Goal: Find contact information: Find contact information

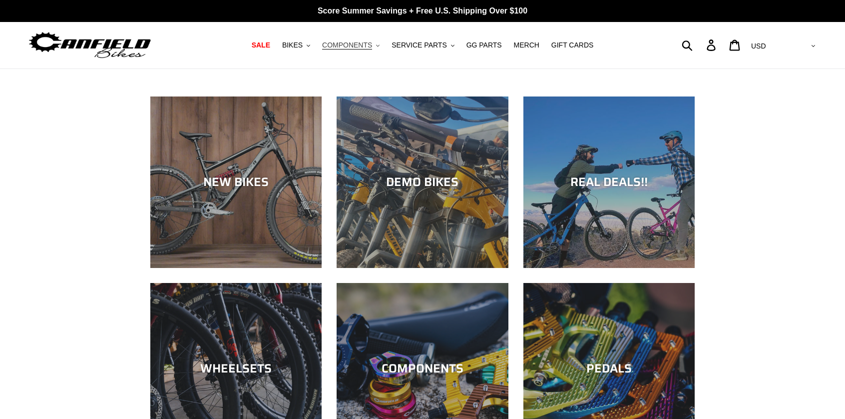
click at [372, 43] on span "COMPONENTS" at bounding box center [347, 45] width 50 height 8
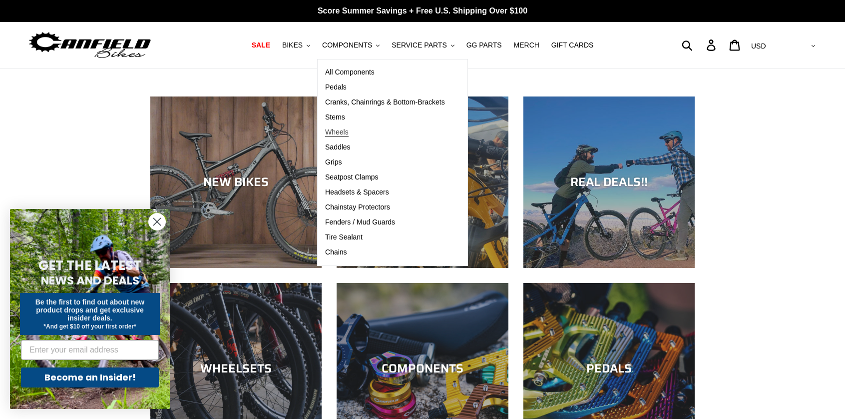
click at [345, 131] on span "Wheels" at bounding box center [336, 132] width 23 height 8
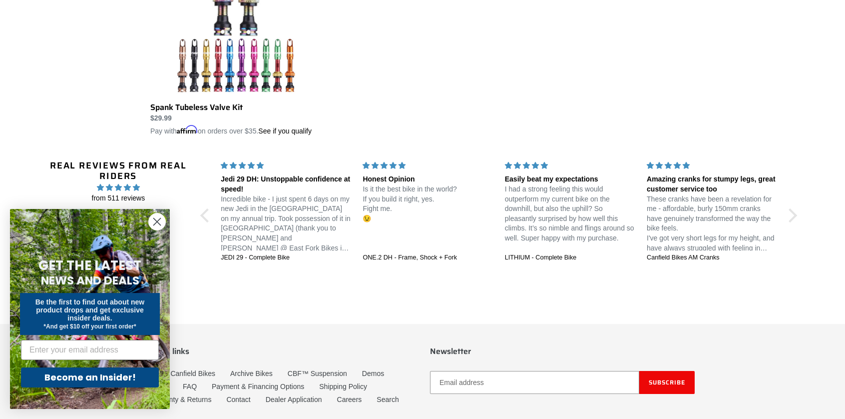
scroll to position [699, 0]
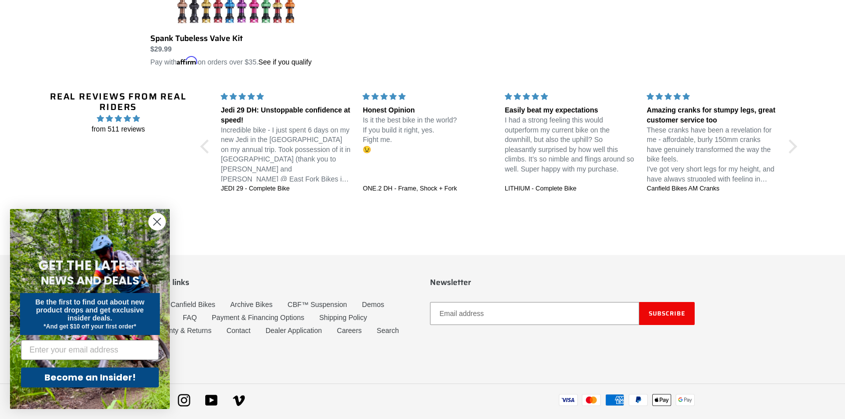
click at [153, 228] on circle "Close dialog" at bounding box center [157, 221] width 16 height 16
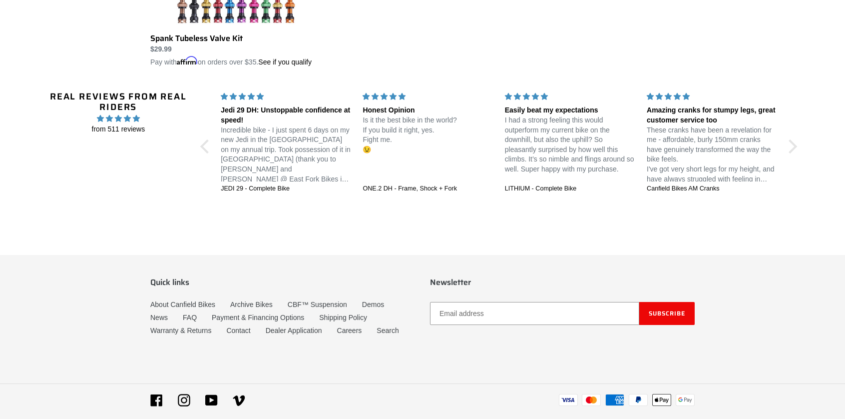
scroll to position [723, 0]
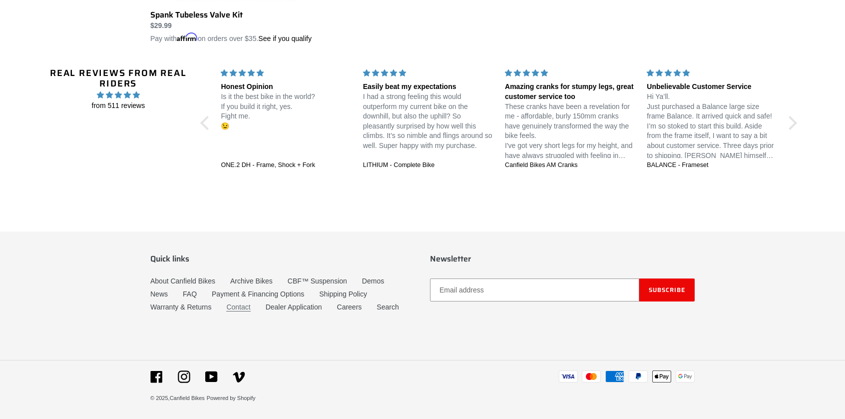
click at [236, 307] on link "Contact" at bounding box center [238, 307] width 24 height 8
